Goal: Navigation & Orientation: Find specific page/section

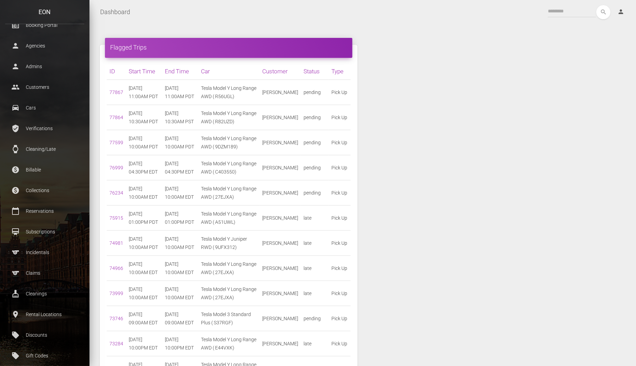
scroll to position [210, 0]
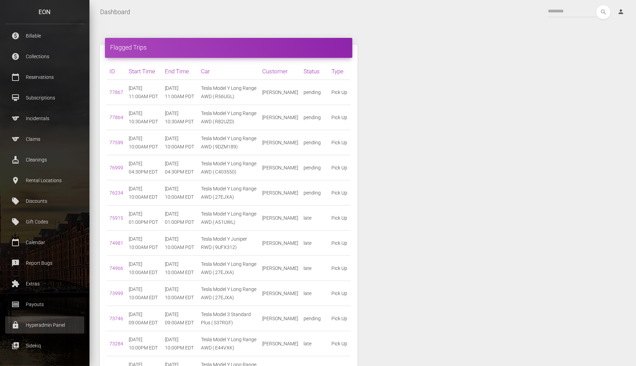
click at [50, 325] on p "Hyperadmin Panel" at bounding box center [44, 325] width 69 height 10
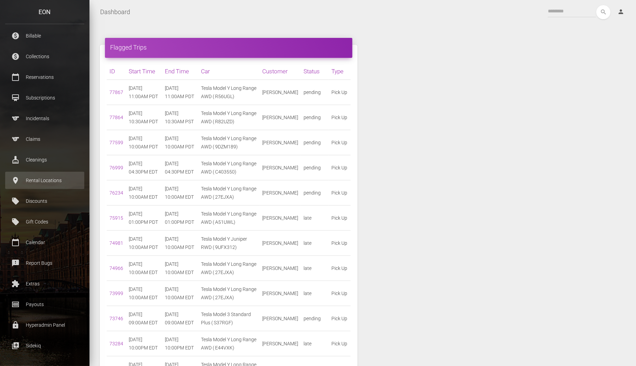
click at [39, 183] on p "Rental Locations" at bounding box center [44, 180] width 69 height 10
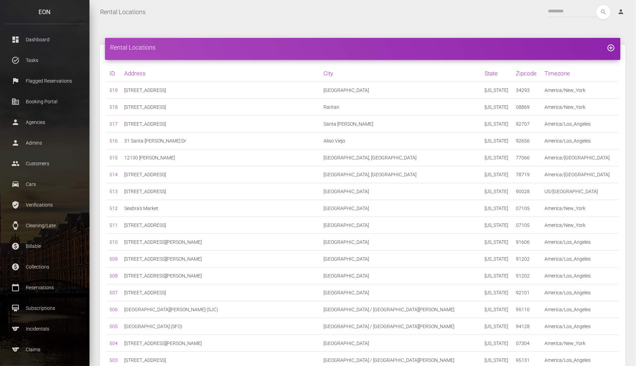
click at [321, 91] on td "[GEOGRAPHIC_DATA]" at bounding box center [401, 90] width 161 height 17
copy td "[GEOGRAPHIC_DATA]"
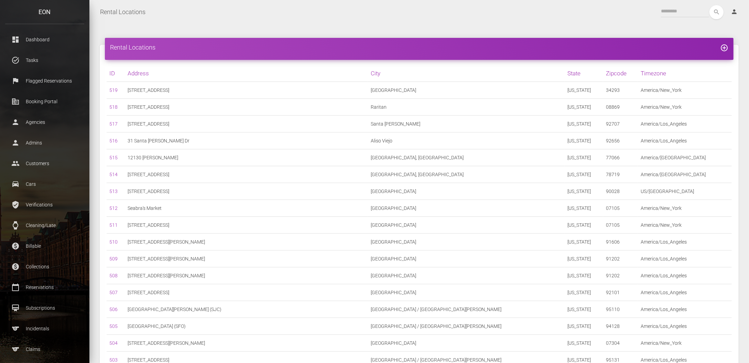
click at [464, 58] on div "Rental Locations add_circle_outline" at bounding box center [419, 49] width 629 height 22
